Goal: Information Seeking & Learning: Understand process/instructions

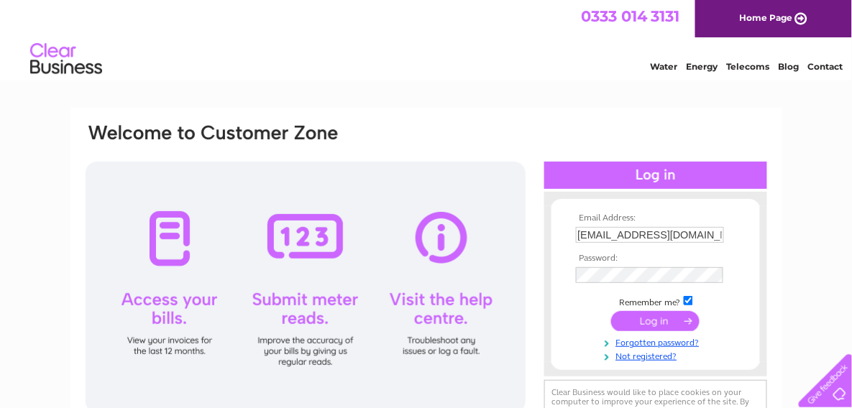
click at [648, 315] on input "submit" at bounding box center [655, 321] width 88 height 20
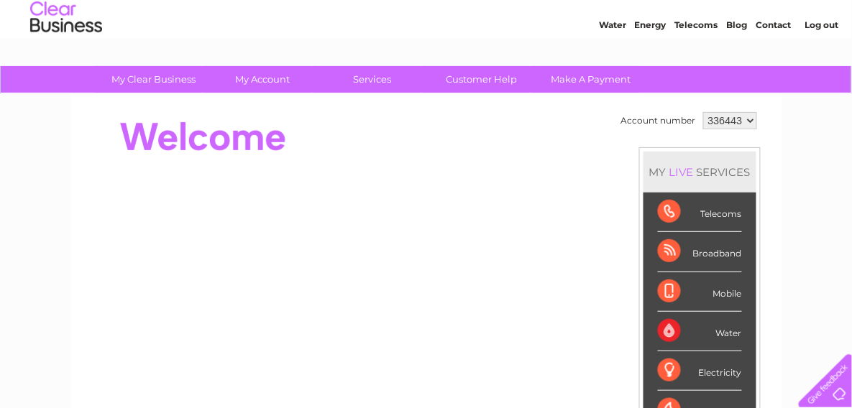
scroll to position [41, 0]
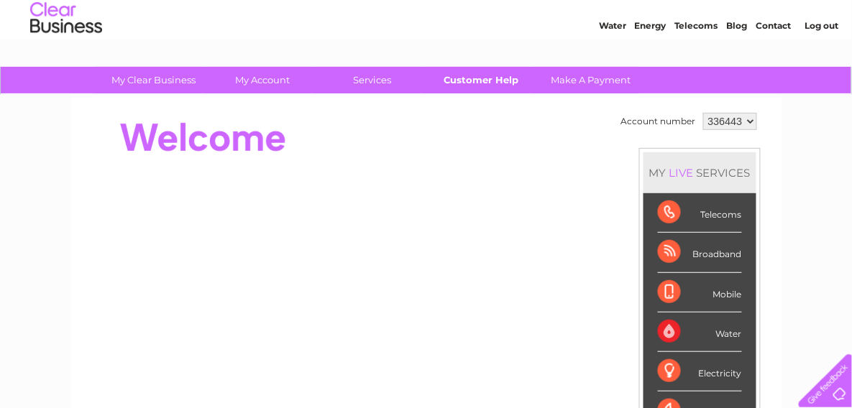
click at [463, 83] on link "Customer Help" at bounding box center [481, 80] width 119 height 27
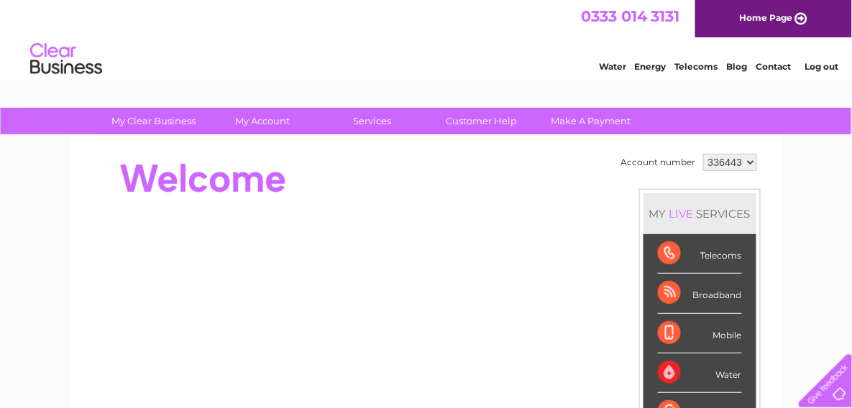
click at [580, 160] on div at bounding box center [346, 179] width 524 height 58
click at [470, 124] on link "Customer Help" at bounding box center [481, 121] width 119 height 27
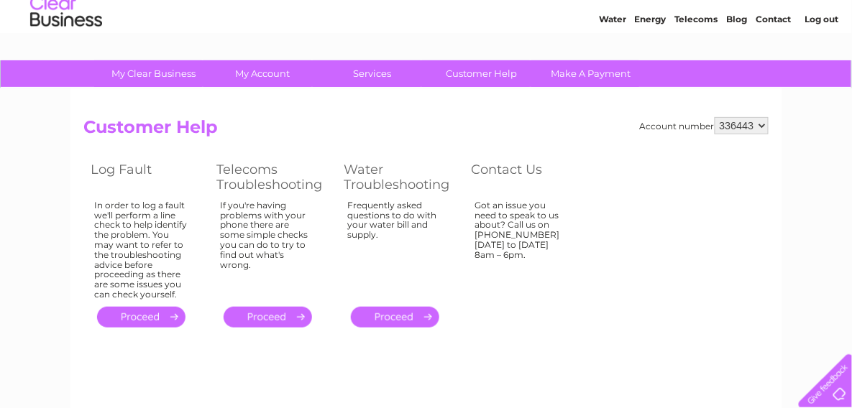
scroll to position [42, 0]
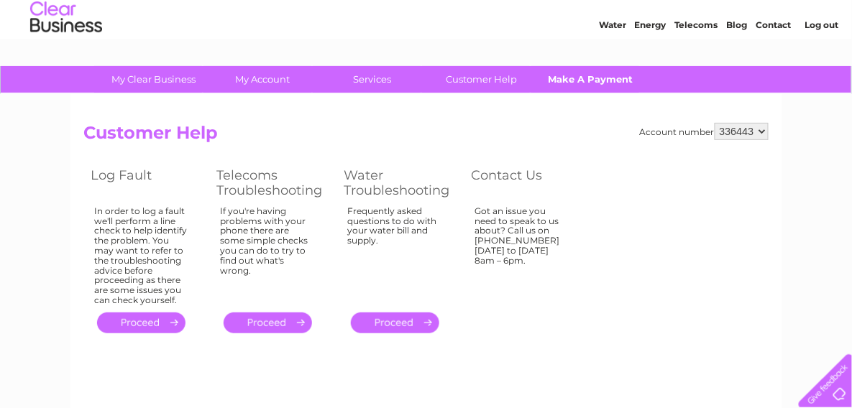
click at [598, 78] on link "Make A Payment" at bounding box center [590, 79] width 119 height 27
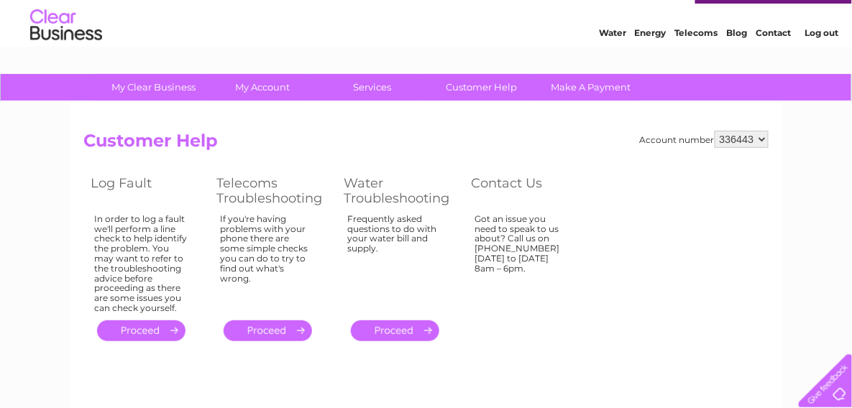
scroll to position [0, 0]
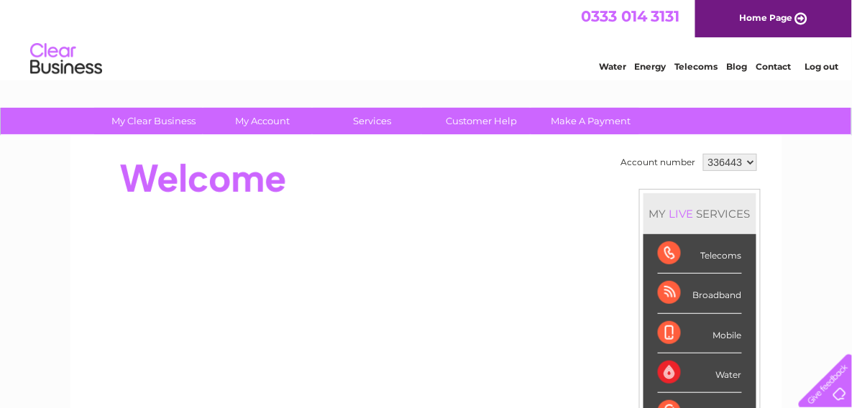
click at [733, 66] on link "Blog" at bounding box center [737, 66] width 21 height 11
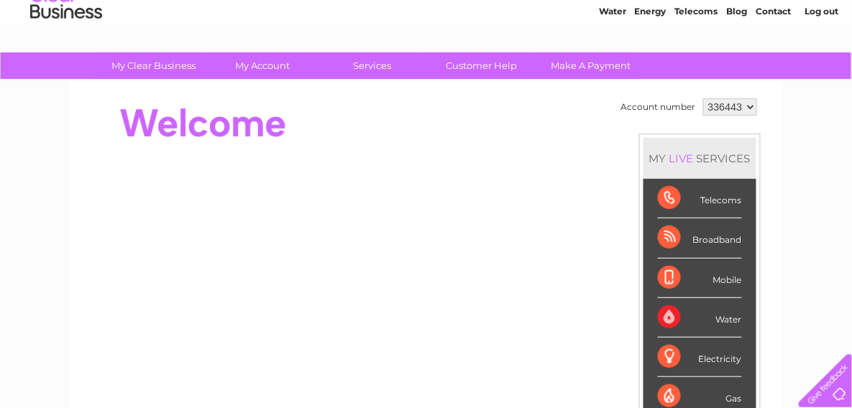
scroll to position [81, 0]
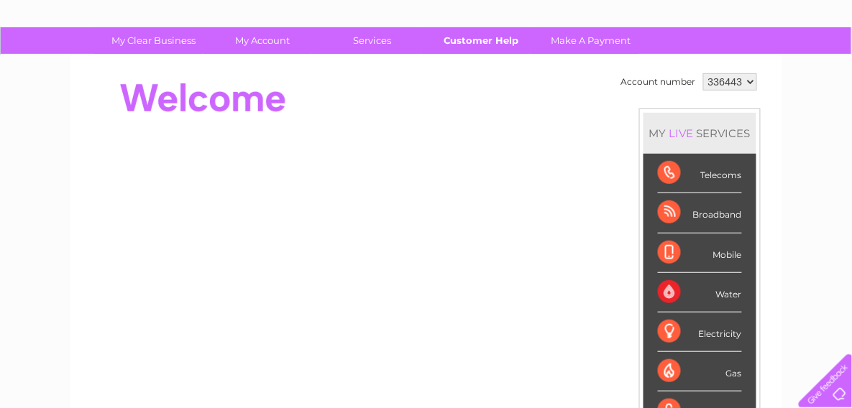
click at [485, 32] on link "Customer Help" at bounding box center [481, 40] width 119 height 27
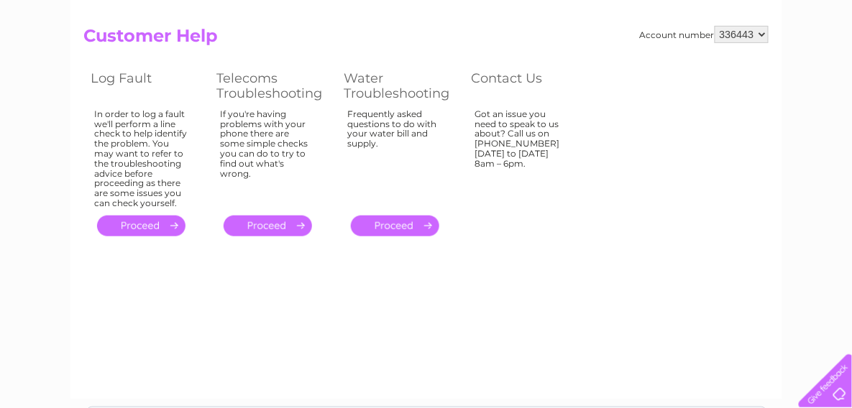
scroll to position [139, 0]
click at [832, 383] on div at bounding box center [822, 378] width 59 height 59
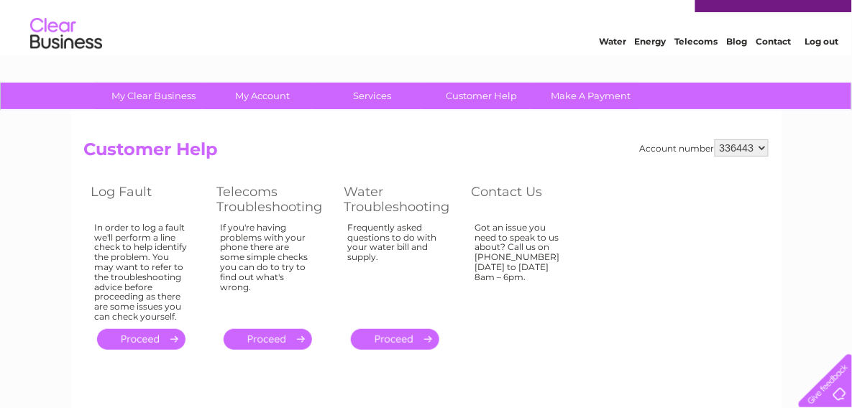
scroll to position [0, 0]
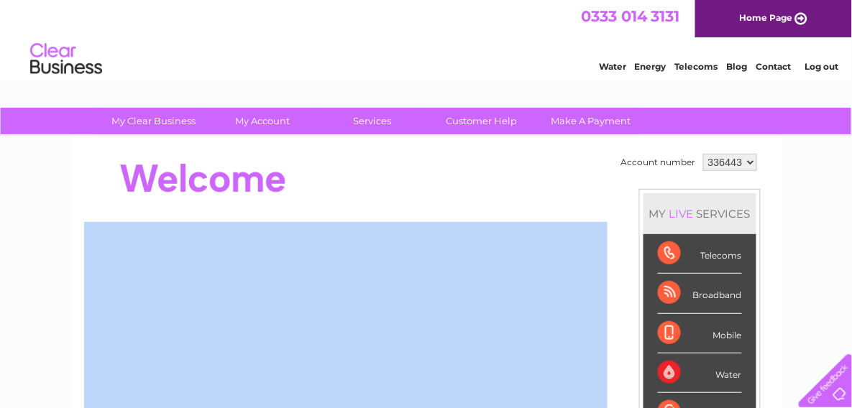
drag, startPoint x: 842, startPoint y: 150, endPoint x: 865, endPoint y: 227, distance: 79.6
drag, startPoint x: 865, startPoint y: 227, endPoint x: 793, endPoint y: 155, distance: 102.2
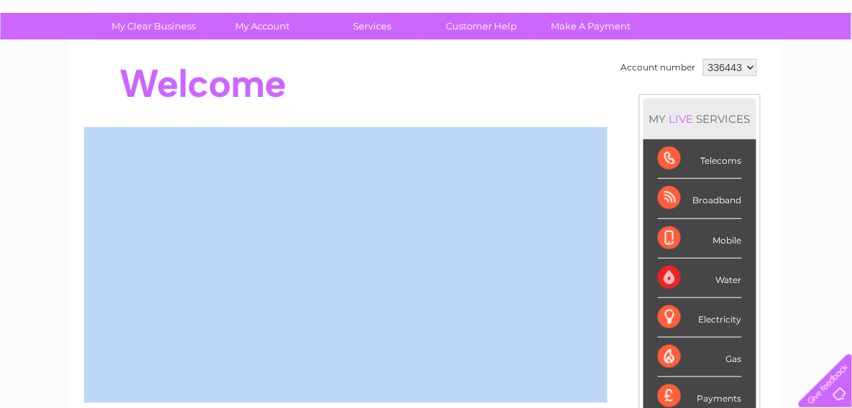
scroll to position [516, 0]
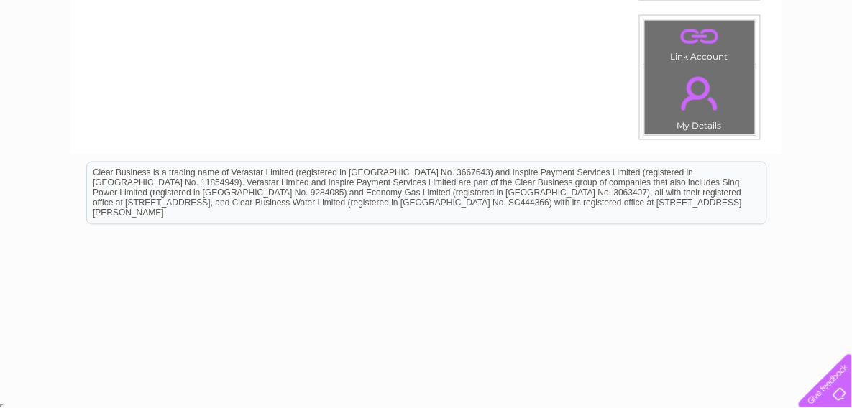
click at [826, 391] on div at bounding box center [822, 378] width 59 height 59
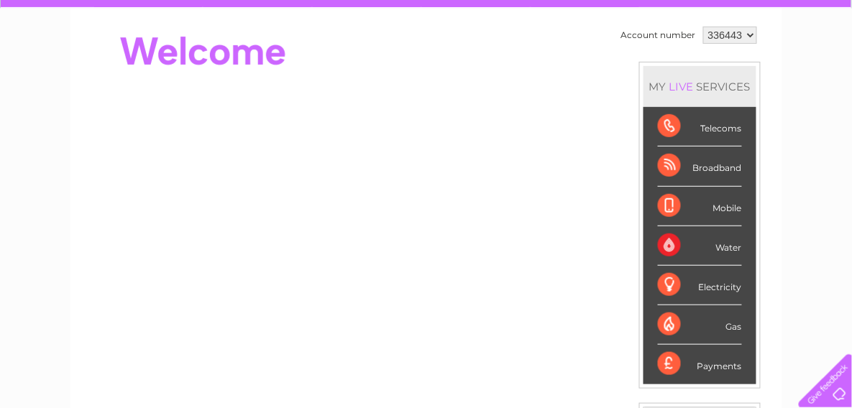
scroll to position [0, 0]
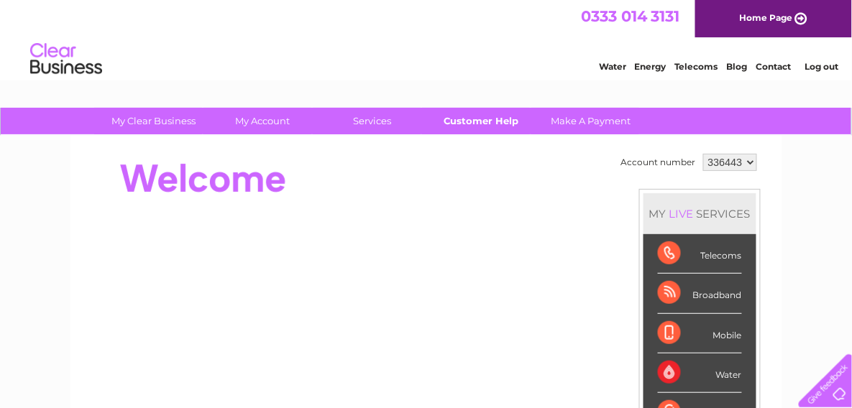
click at [468, 121] on link "Customer Help" at bounding box center [481, 121] width 119 height 27
